Goal: Use online tool/utility: Utilize a website feature to perform a specific function

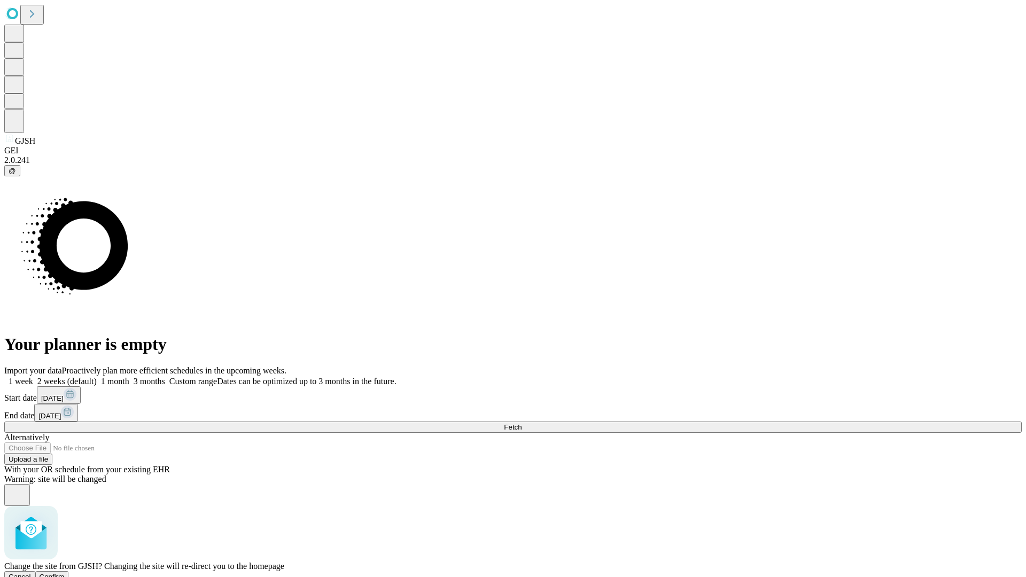
click at [65, 573] on span "Confirm" at bounding box center [52, 577] width 25 height 8
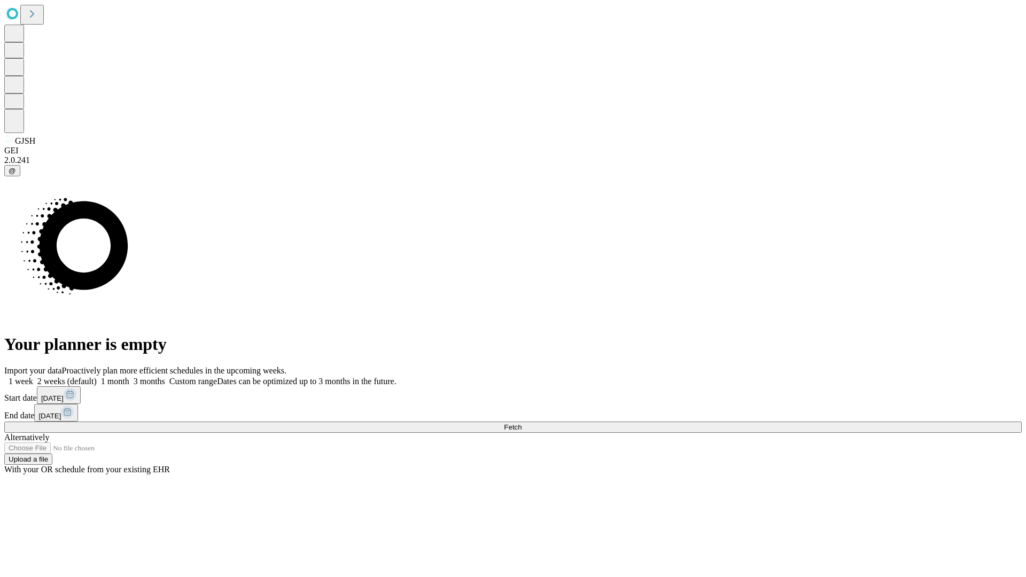
click at [97, 377] on label "2 weeks (default)" at bounding box center [65, 381] width 64 height 9
click at [521, 423] on span "Fetch" at bounding box center [513, 427] width 18 height 8
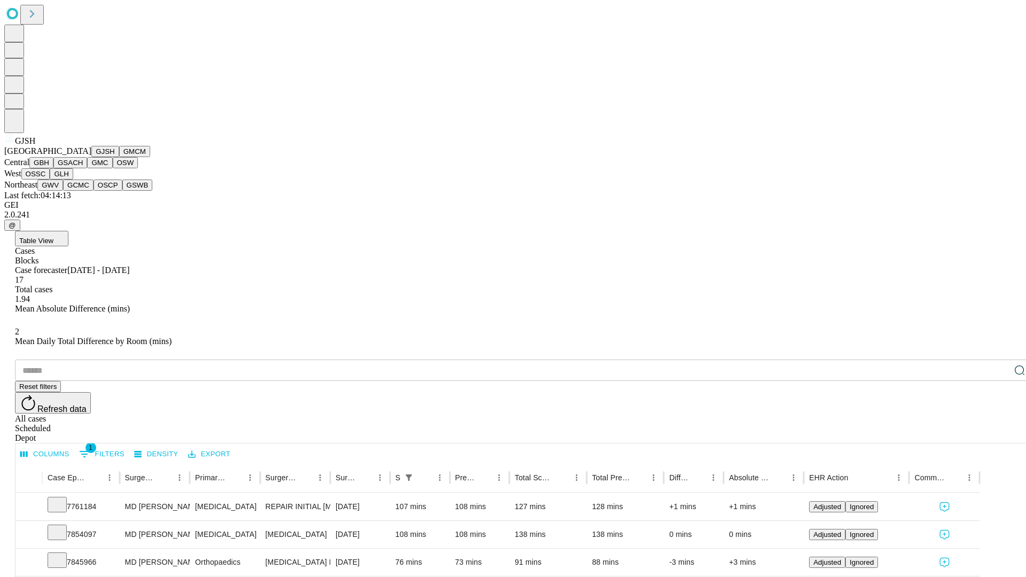
click at [119, 157] on button "GMCM" at bounding box center [134, 151] width 31 height 11
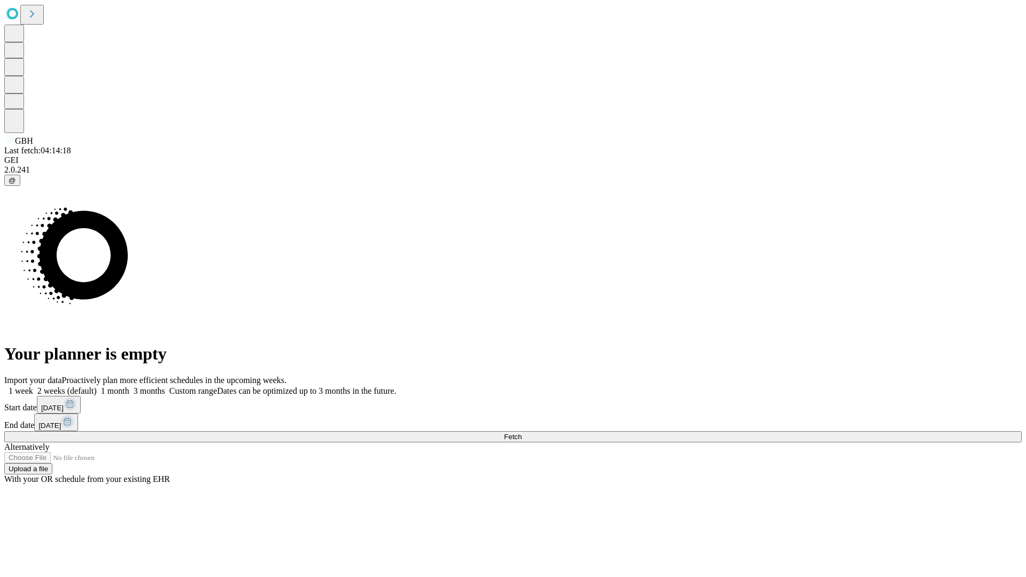
click at [521, 433] on span "Fetch" at bounding box center [513, 437] width 18 height 8
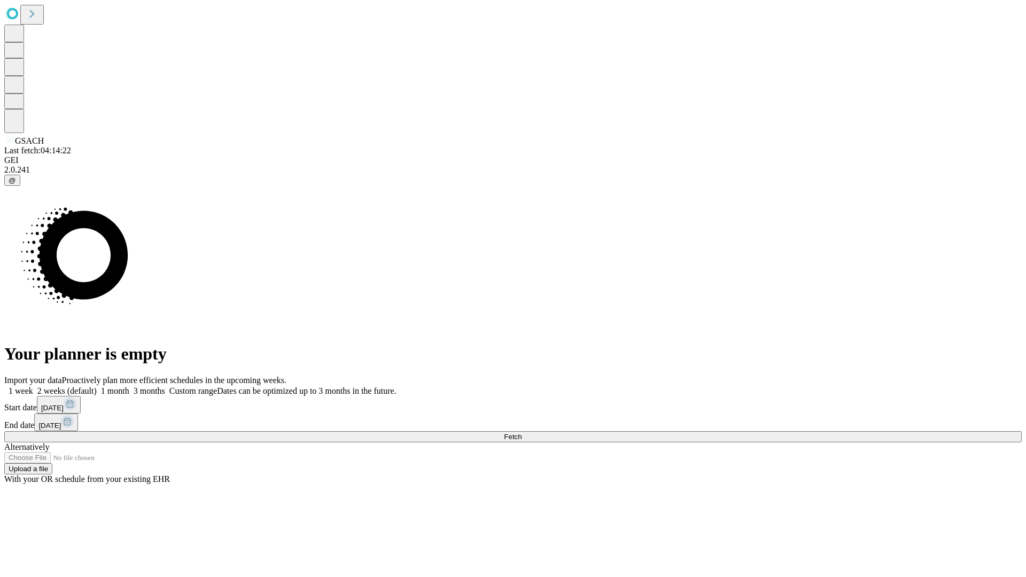
click at [97, 386] on label "2 weeks (default)" at bounding box center [65, 390] width 64 height 9
click at [521, 433] on span "Fetch" at bounding box center [513, 437] width 18 height 8
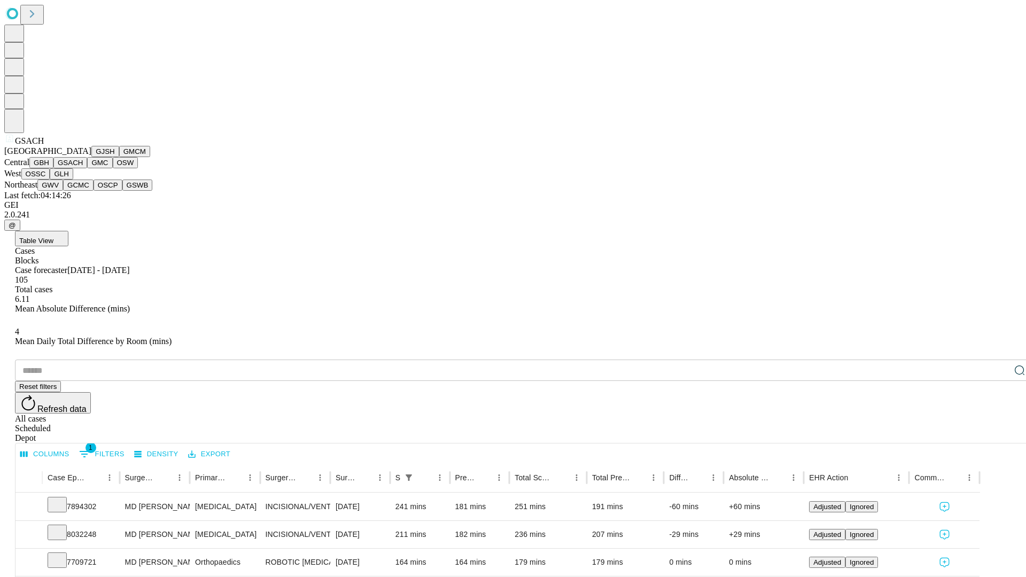
click at [87, 168] on button "GMC" at bounding box center [99, 162] width 25 height 11
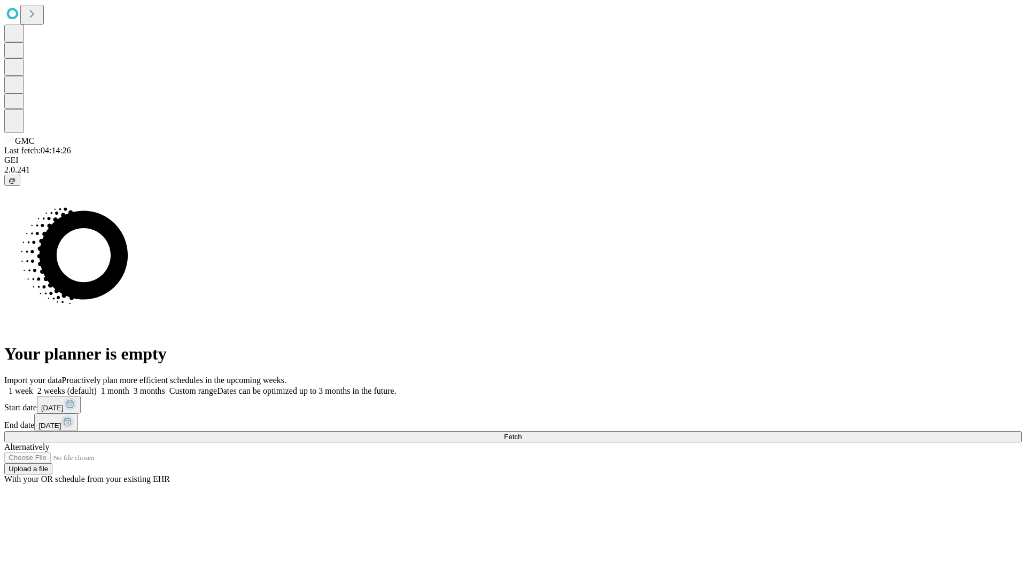
click at [97, 386] on label "2 weeks (default)" at bounding box center [65, 390] width 64 height 9
click at [521, 433] on span "Fetch" at bounding box center [513, 437] width 18 height 8
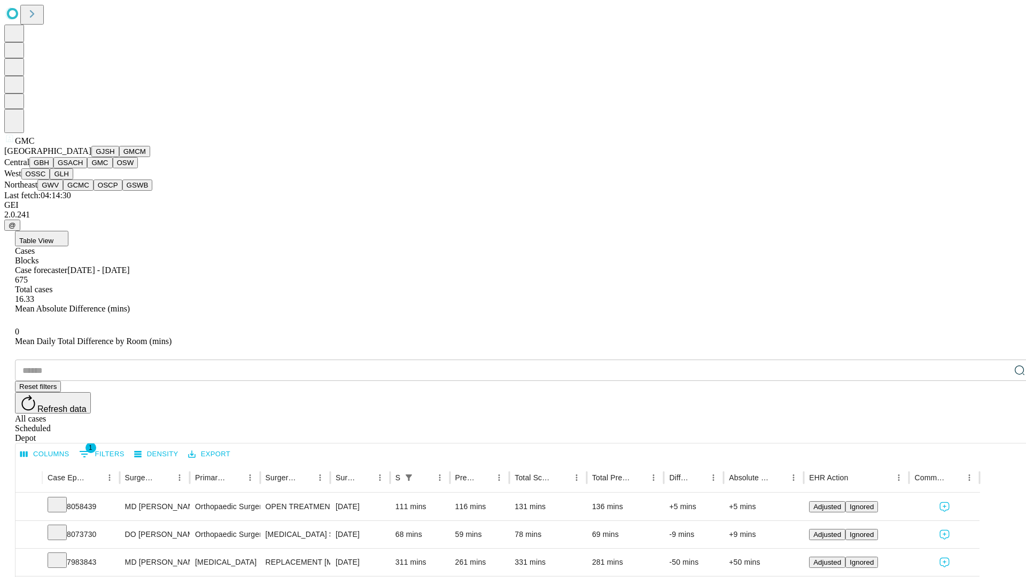
click at [113, 168] on button "OSW" at bounding box center [126, 162] width 26 height 11
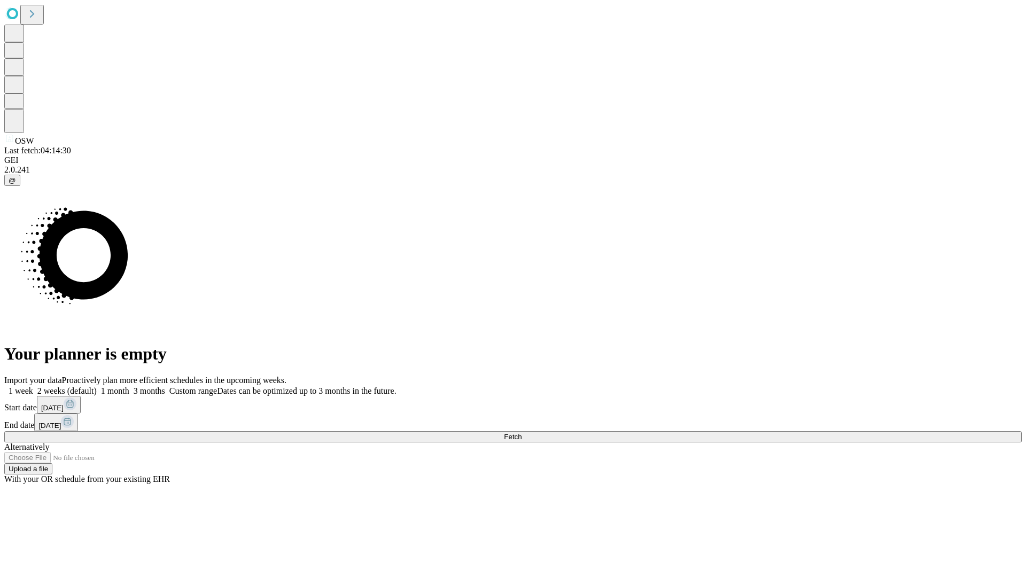
click at [97, 386] on label "2 weeks (default)" at bounding box center [65, 390] width 64 height 9
click at [521, 433] on span "Fetch" at bounding box center [513, 437] width 18 height 8
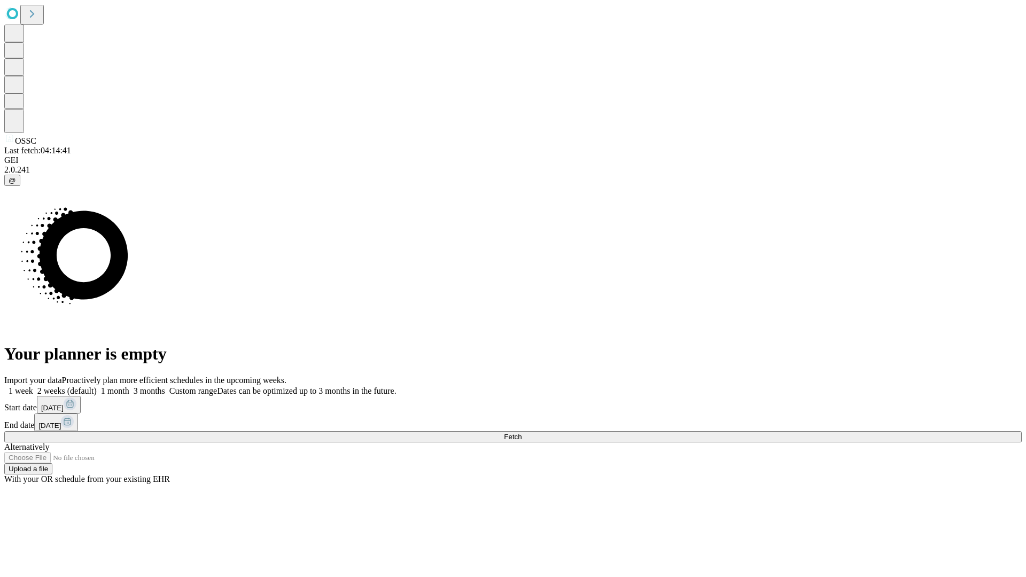
click at [97, 386] on label "2 weeks (default)" at bounding box center [65, 390] width 64 height 9
click at [521, 433] on span "Fetch" at bounding box center [513, 437] width 18 height 8
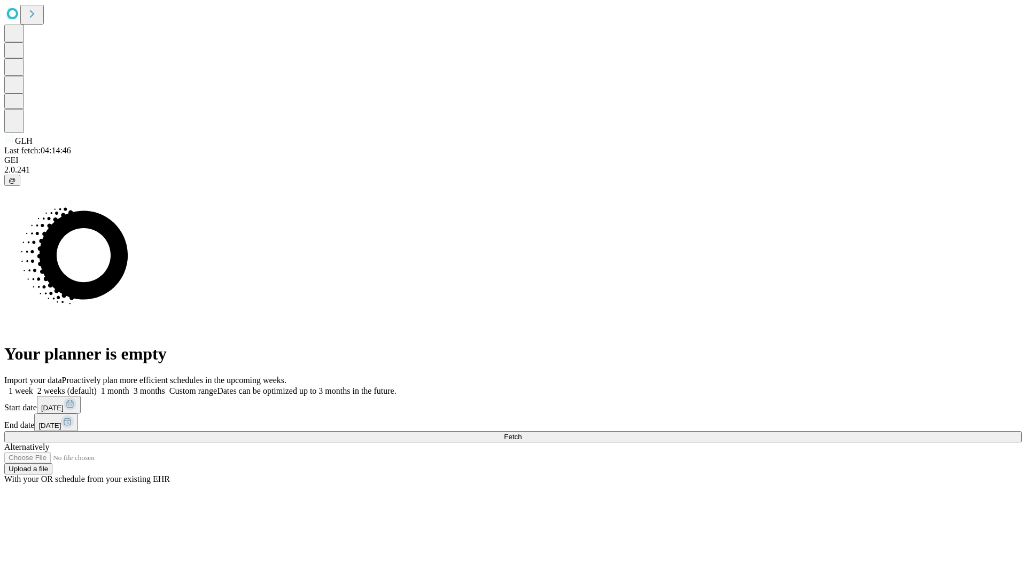
click at [97, 386] on label "2 weeks (default)" at bounding box center [65, 390] width 64 height 9
click at [521, 433] on span "Fetch" at bounding box center [513, 437] width 18 height 8
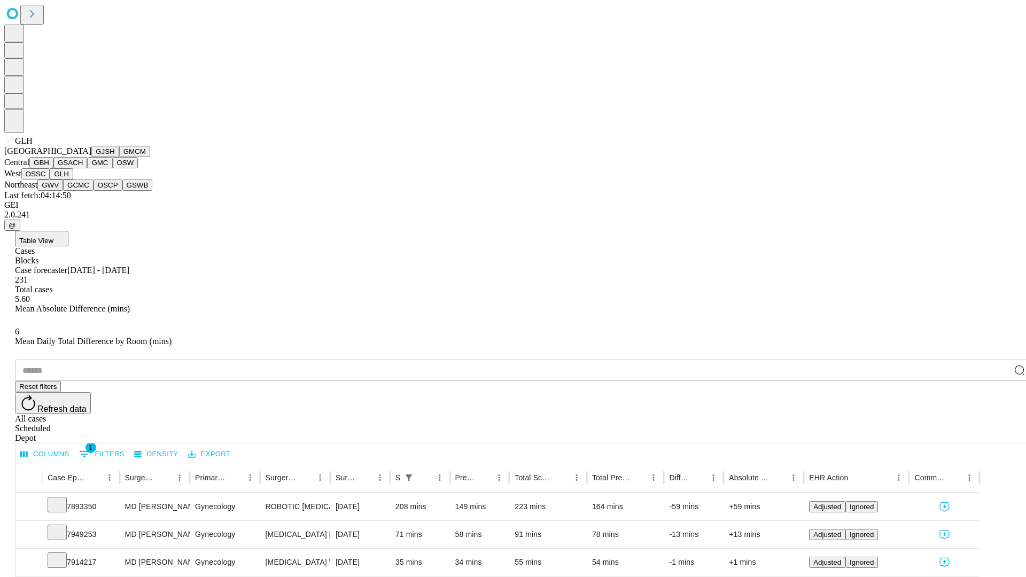
click at [63, 191] on button "GWV" at bounding box center [50, 184] width 26 height 11
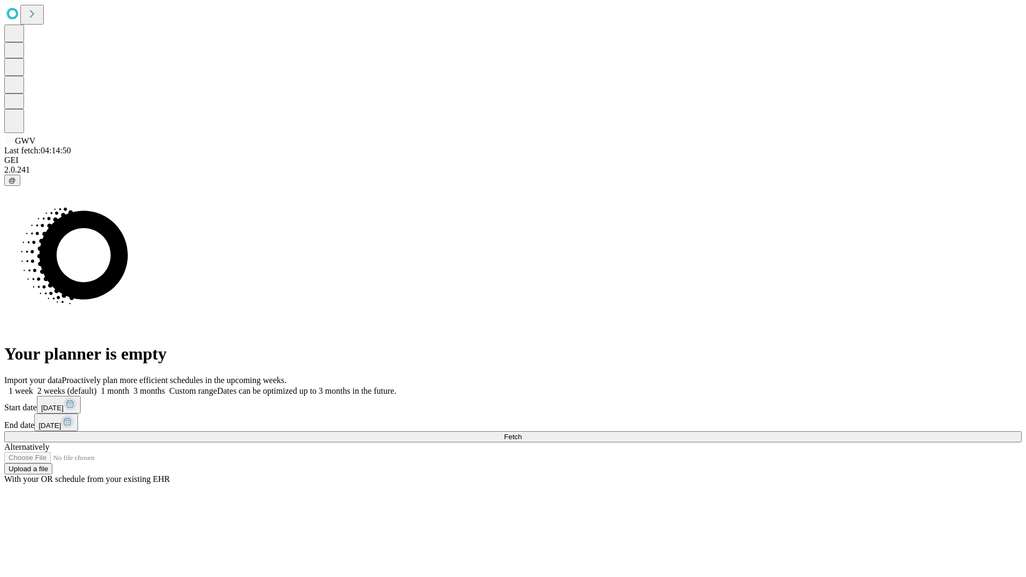
click at [97, 386] on label "2 weeks (default)" at bounding box center [65, 390] width 64 height 9
click at [521, 433] on span "Fetch" at bounding box center [513, 437] width 18 height 8
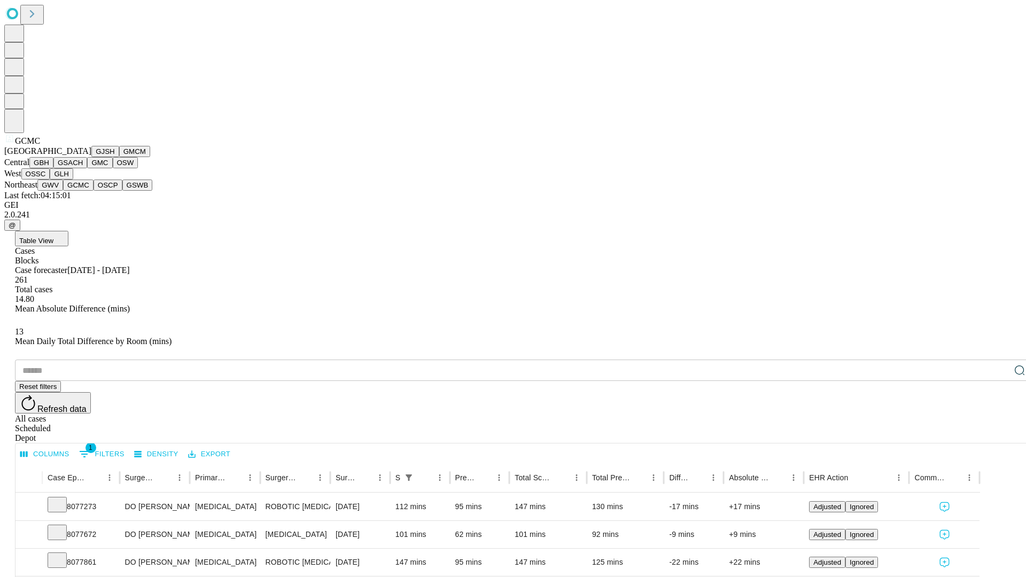
click at [93, 191] on button "OSCP" at bounding box center [107, 184] width 29 height 11
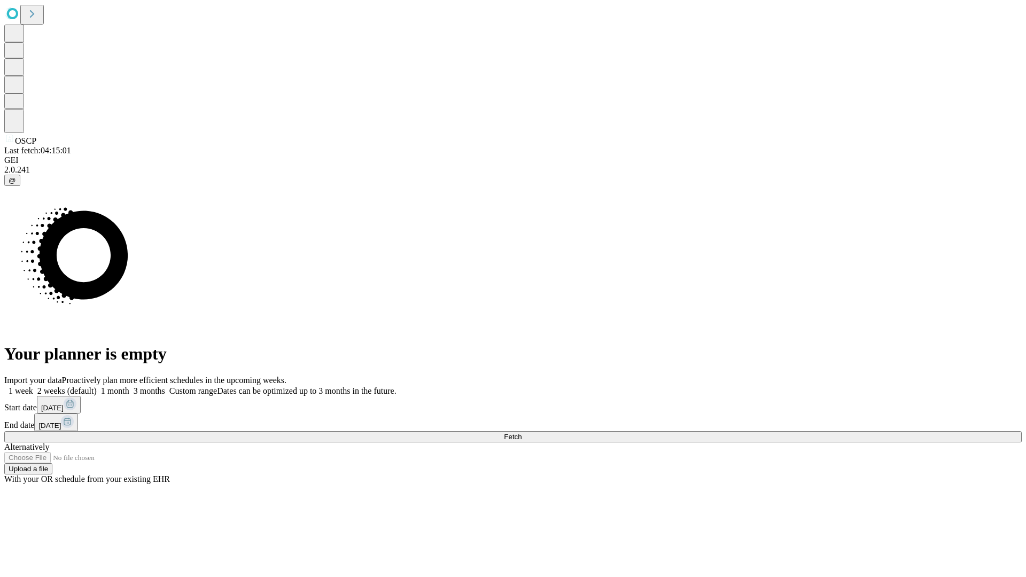
click at [97, 386] on label "2 weeks (default)" at bounding box center [65, 390] width 64 height 9
click at [521, 433] on span "Fetch" at bounding box center [513, 437] width 18 height 8
